Goal: Task Accomplishment & Management: Use online tool/utility

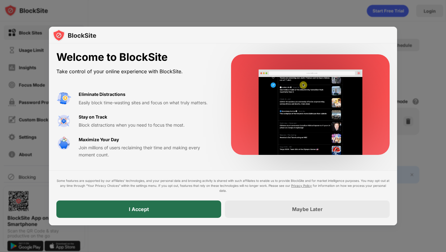
click at [188, 213] on div "I Accept" at bounding box center [138, 208] width 165 height 17
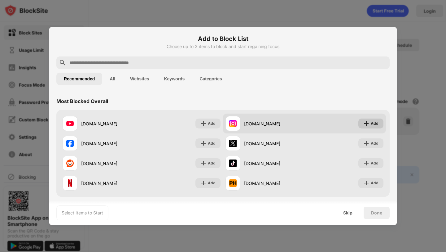
click at [372, 123] on div "Add" at bounding box center [375, 123] width 8 height 6
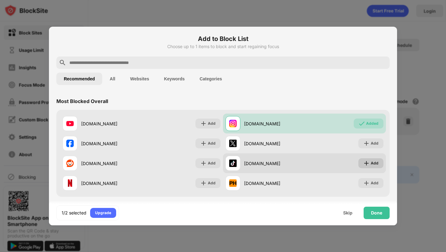
click at [365, 164] on img at bounding box center [366, 163] width 6 height 6
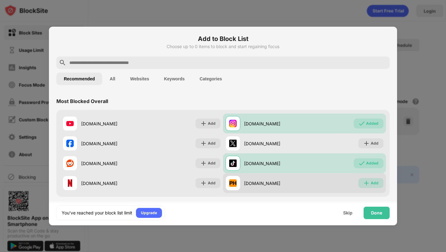
click at [368, 183] on img at bounding box center [366, 183] width 6 height 6
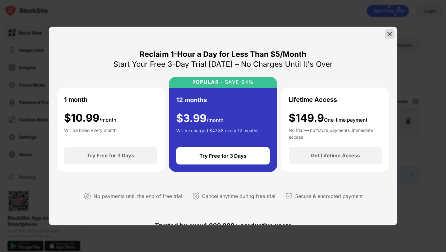
click at [390, 34] on img at bounding box center [390, 34] width 6 height 6
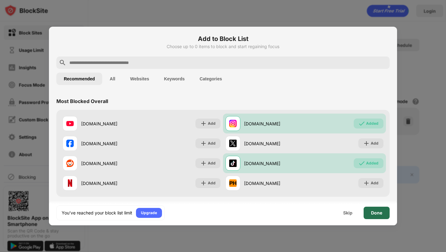
click at [380, 213] on div "Done" at bounding box center [376, 212] width 11 height 5
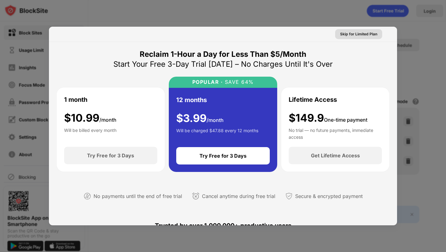
click at [360, 36] on div "Skip for Limited Plan" at bounding box center [358, 34] width 37 height 6
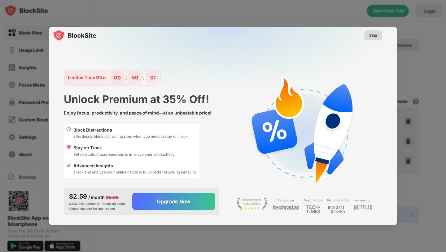
click at [380, 32] on div "Skip" at bounding box center [373, 35] width 18 height 10
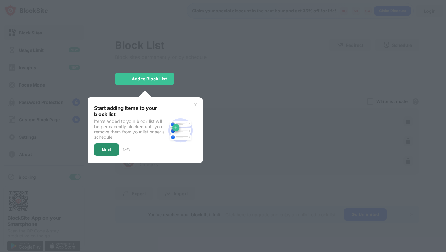
click at [111, 151] on div "Next" at bounding box center [107, 149] width 10 height 5
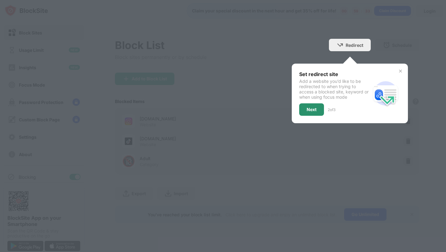
click at [316, 108] on div "Next" at bounding box center [312, 109] width 10 height 5
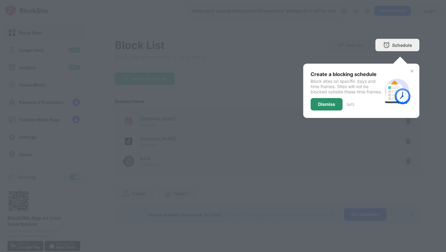
click at [330, 107] on div "Dismiss" at bounding box center [326, 104] width 17 height 5
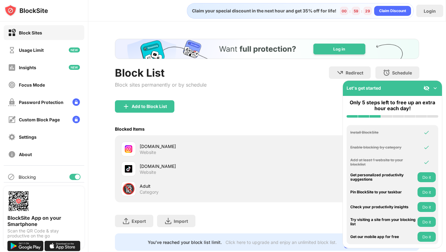
click at [434, 88] on img at bounding box center [435, 88] width 6 height 6
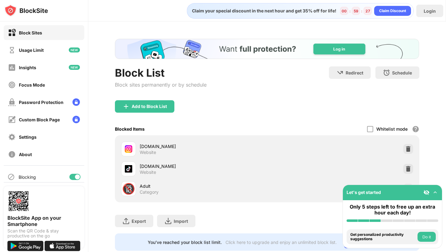
click at [435, 192] on img at bounding box center [435, 192] width 6 height 6
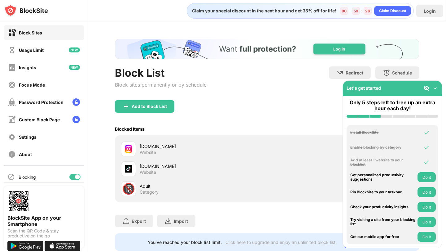
click at [433, 88] on img at bounding box center [435, 88] width 6 height 6
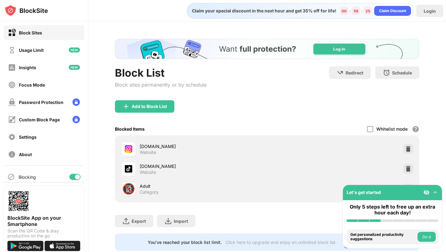
scroll to position [16, 0]
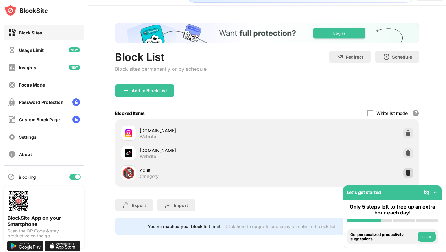
click at [411, 173] on img at bounding box center [408, 172] width 6 height 6
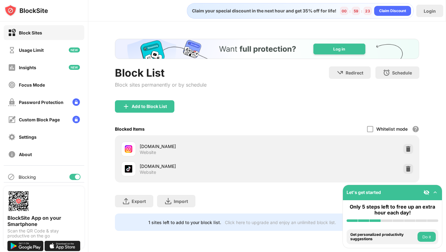
scroll to position [0, 0]
click at [146, 108] on div "Add to Block List" at bounding box center [149, 106] width 35 height 5
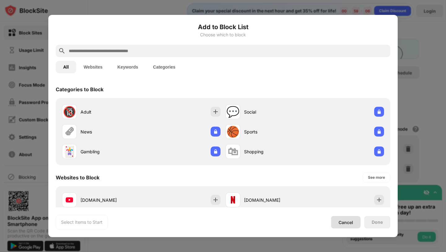
click at [347, 221] on div "Cancel" at bounding box center [346, 221] width 15 height 5
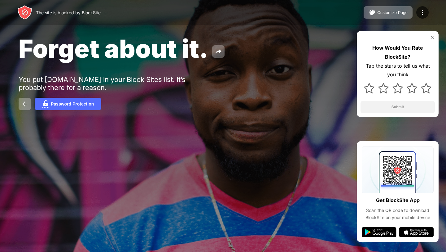
click at [433, 36] on img at bounding box center [432, 37] width 5 height 5
